Goal: Transaction & Acquisition: Purchase product/service

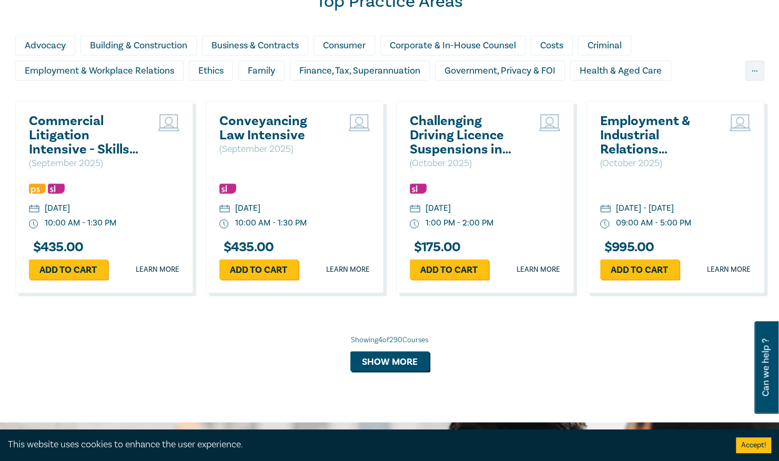
scroll to position [941, 0]
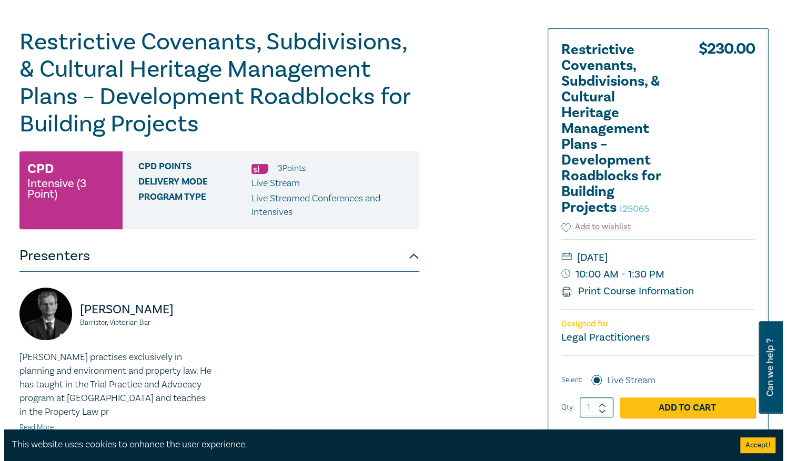
scroll to position [129, 0]
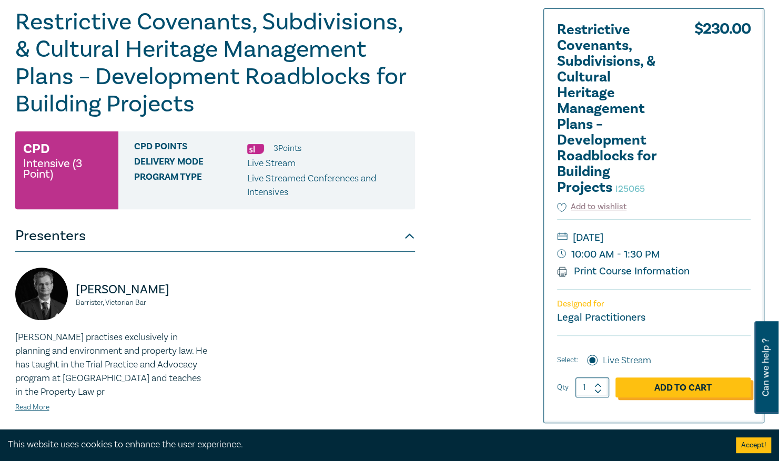
click at [664, 384] on link "Add to Cart" at bounding box center [683, 388] width 135 height 20
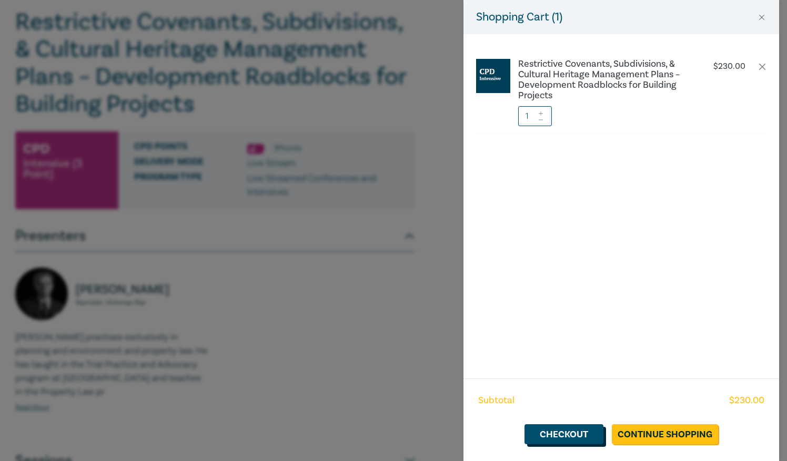
click at [563, 437] on link "Checkout" at bounding box center [564, 435] width 79 height 20
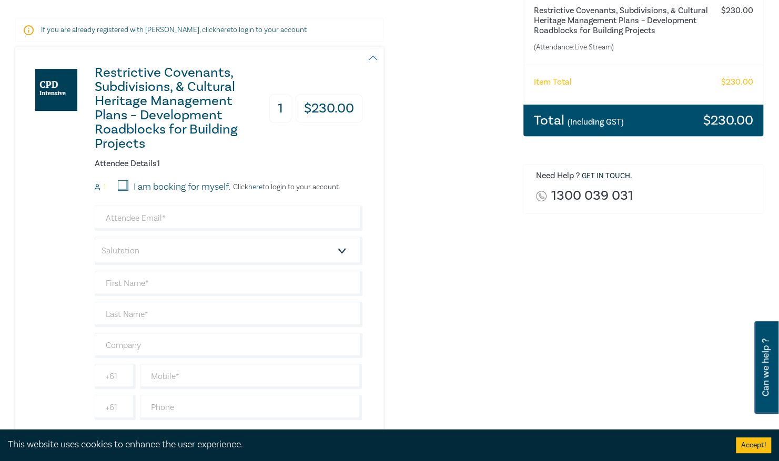
scroll to position [205, 0]
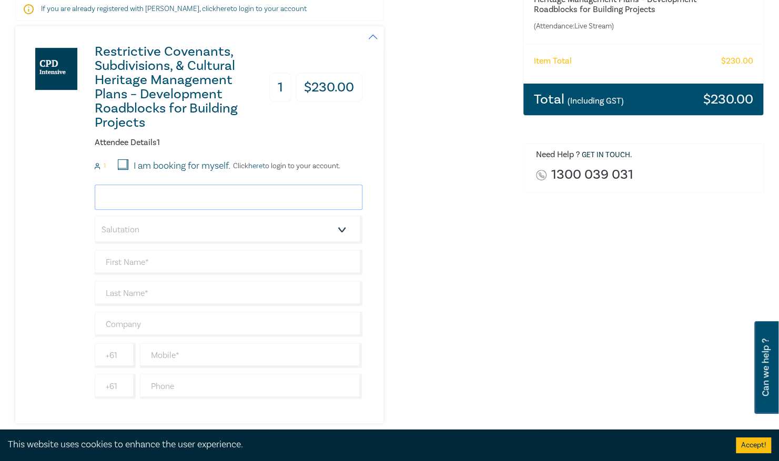
click at [177, 185] on input "email" at bounding box center [229, 197] width 268 height 25
type input "[PERSON_NAME][EMAIL_ADDRESS][DOMAIN_NAME]"
click at [146, 218] on select "Salutation Mr. Mrs. Ms. Miss Dr. Prof. Other" at bounding box center [229, 230] width 268 height 28
select select "Mr."
click at [95, 216] on select "Salutation Mr. Mrs. Ms. Miss Dr. Prof. Other" at bounding box center [229, 230] width 268 height 28
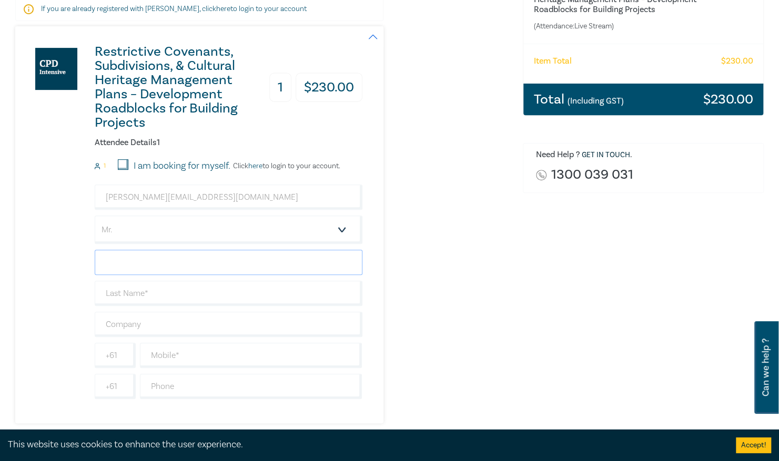
click at [127, 253] on input "text" at bounding box center [229, 262] width 268 height 25
type input "Norrie"
click at [134, 281] on input "text" at bounding box center [229, 293] width 268 height 25
type input "Strintzos"
click at [153, 312] on input "text" at bounding box center [229, 324] width 268 height 25
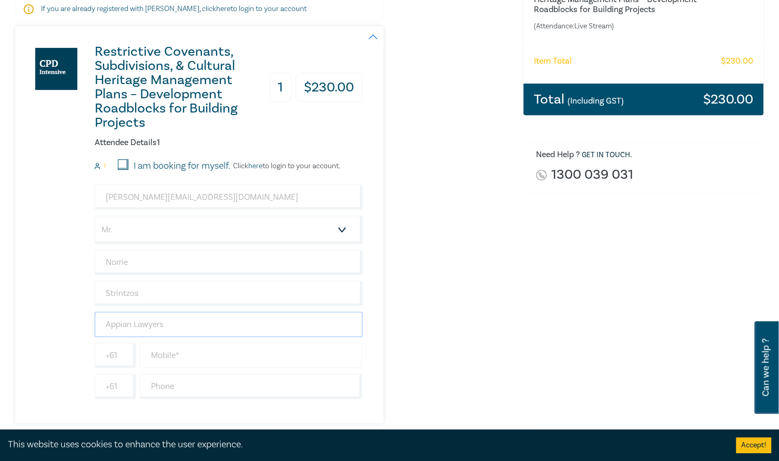
type input "Appian Lawyers"
click at [189, 343] on input "text" at bounding box center [251, 355] width 223 height 25
type input "0499559620"
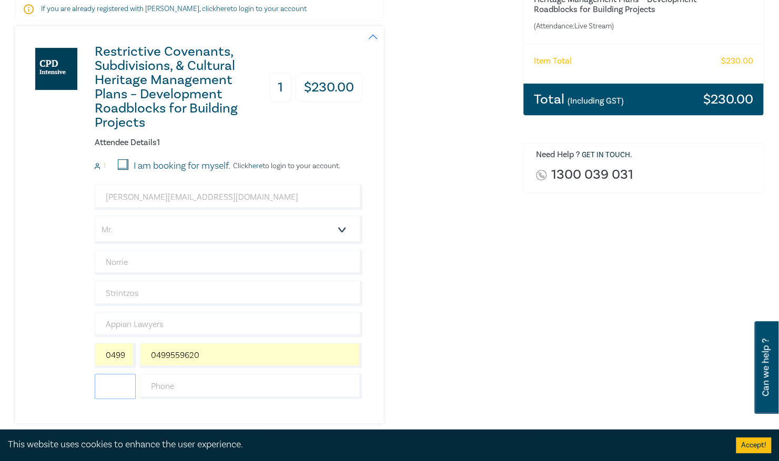
type input "[GEOGRAPHIC_DATA]"
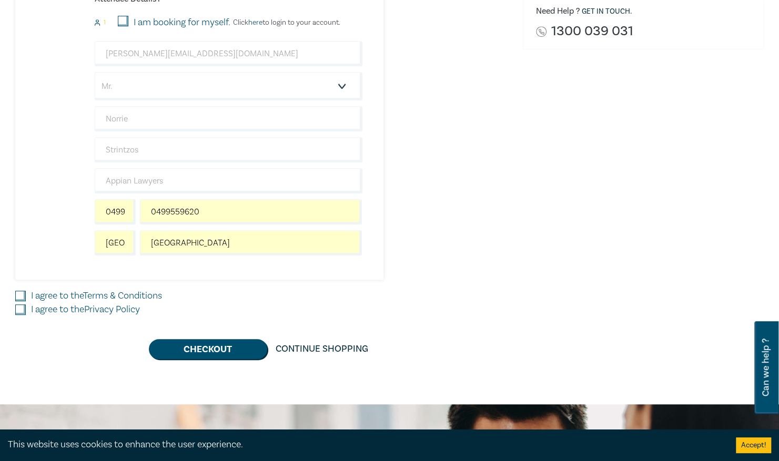
scroll to position [361, 0]
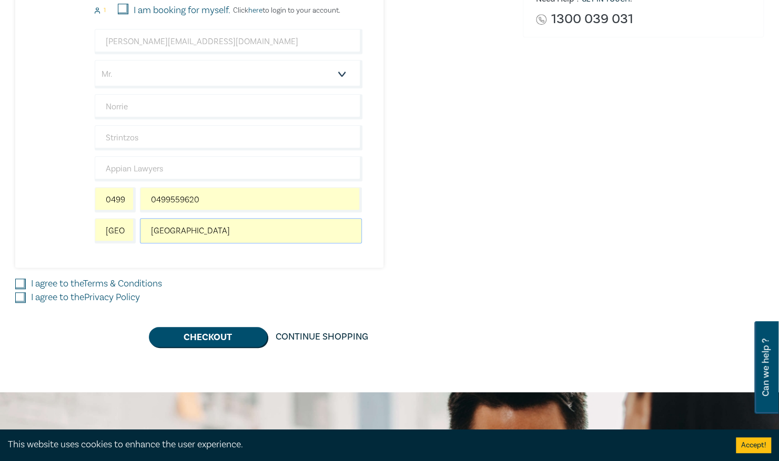
click at [198, 219] on input "[GEOGRAPHIC_DATA]" at bounding box center [251, 230] width 223 height 25
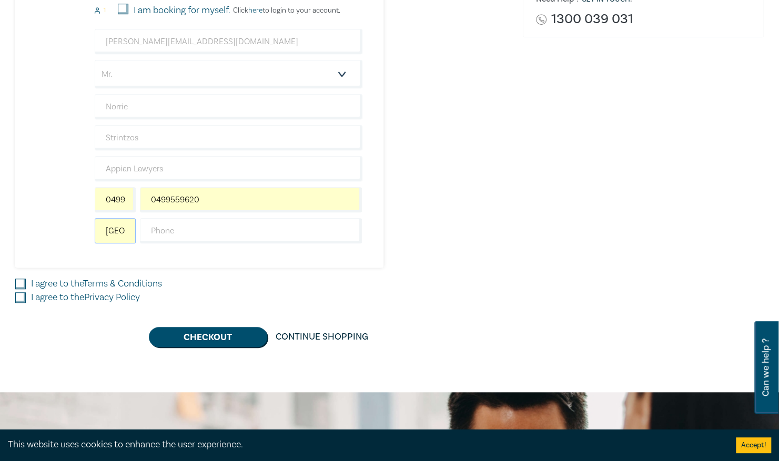
click at [113, 218] on input "[GEOGRAPHIC_DATA]" at bounding box center [115, 230] width 41 height 25
click at [118, 187] on input "0499559620" at bounding box center [115, 199] width 41 height 25
type input "+61"
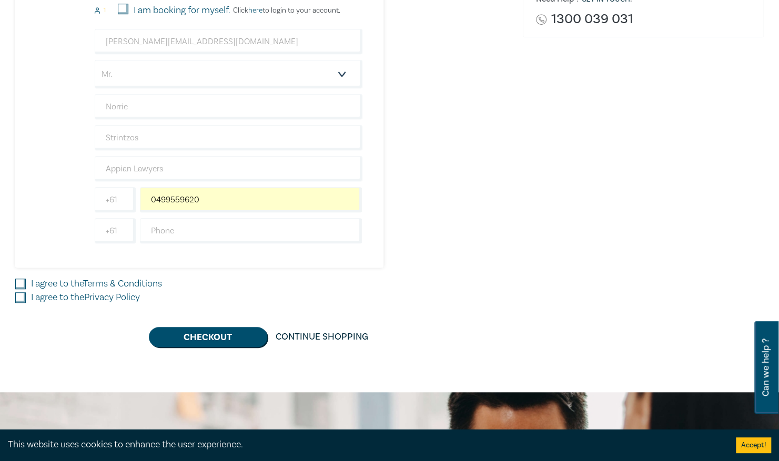
click at [66, 199] on div "Restrictive Covenants, Subdivisions, & Cultural Heritage Management Plans – Dev…" at bounding box center [188, 69] width 347 height 397
click at [21, 279] on input "I agree to the Terms & Conditions" at bounding box center [20, 284] width 11 height 11
checkbox input "true"
click at [21, 293] on input "I agree to the Privacy Policy" at bounding box center [20, 298] width 11 height 11
checkbox input "true"
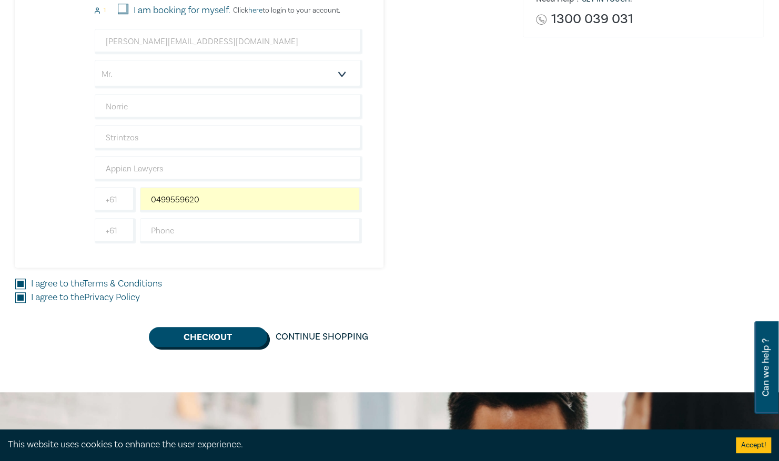
click at [225, 327] on button "Checkout" at bounding box center [208, 337] width 118 height 20
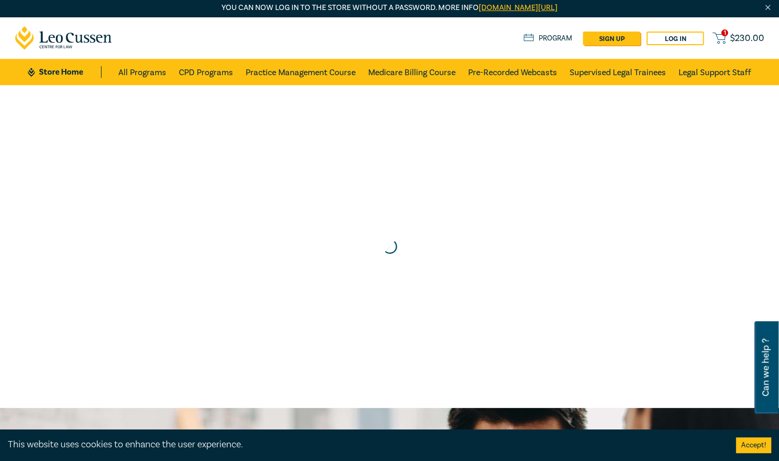
scroll to position [0, 0]
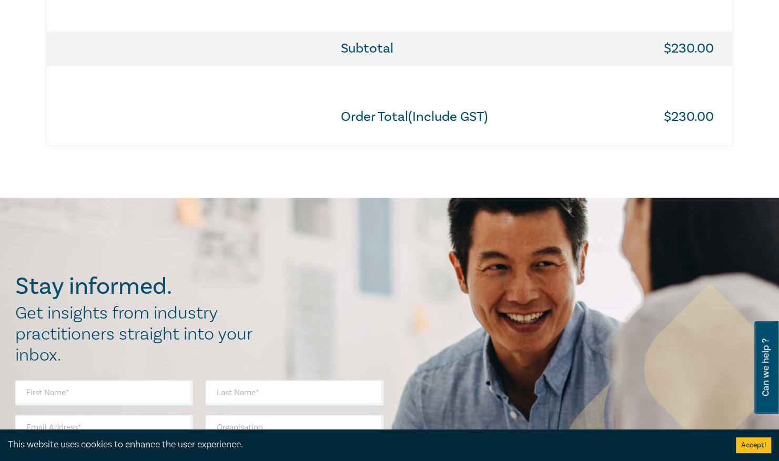
scroll to position [701, 0]
